Goal: Navigation & Orientation: Find specific page/section

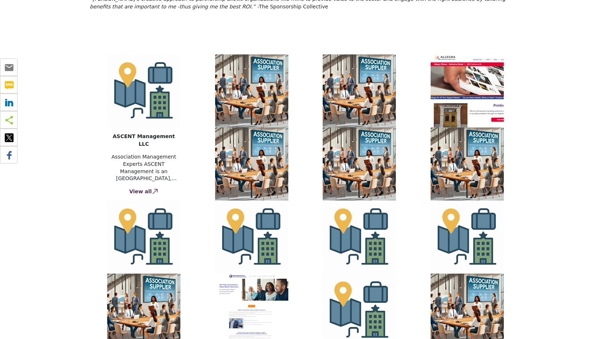
scroll to position [140, 0]
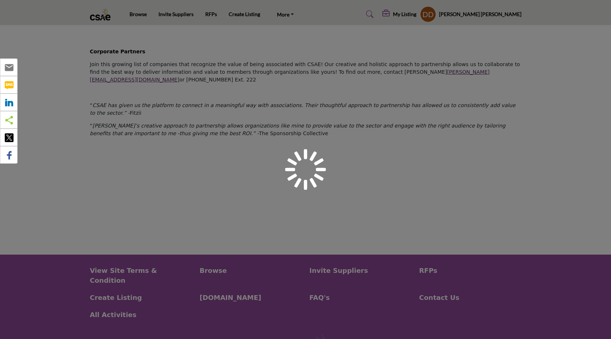
scroll to position [65, 0]
